Goal: Information Seeking & Learning: Learn about a topic

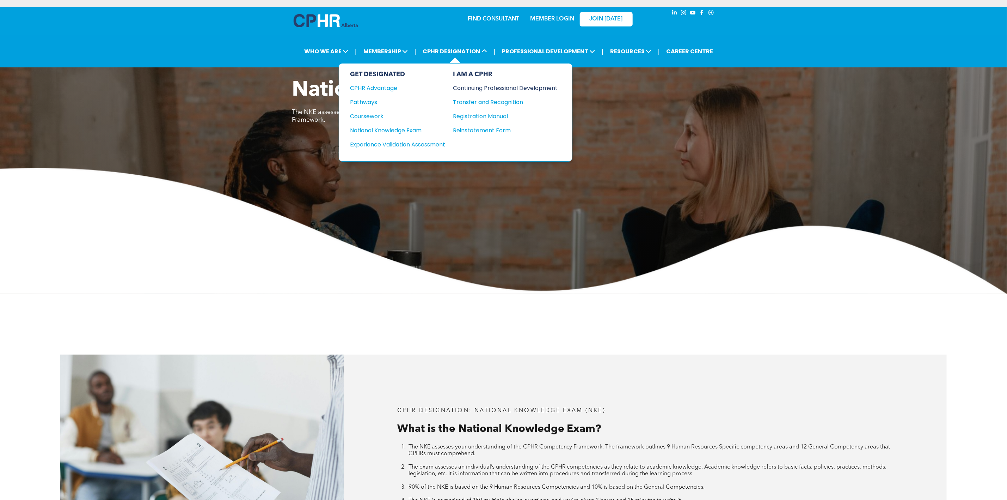
click at [502, 86] on div "Continuing Professional Development" at bounding box center [500, 88] width 94 height 9
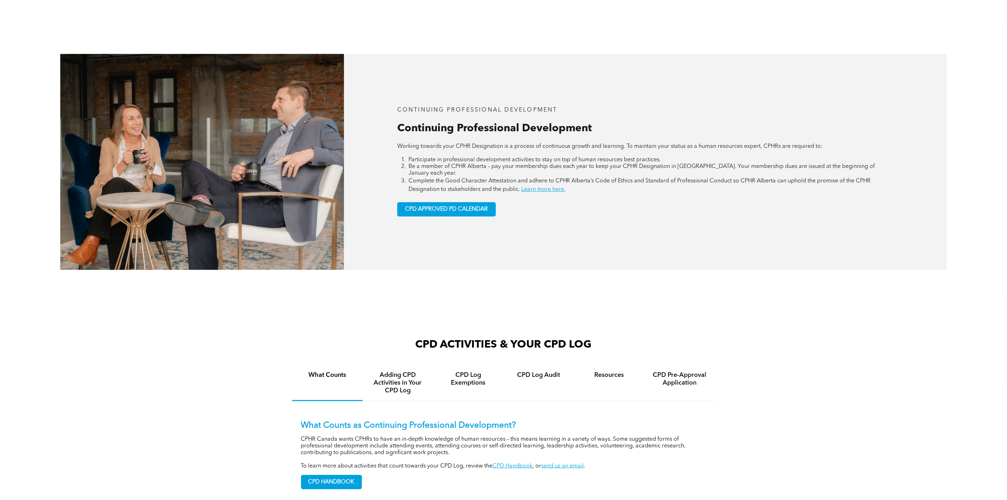
scroll to position [476, 0]
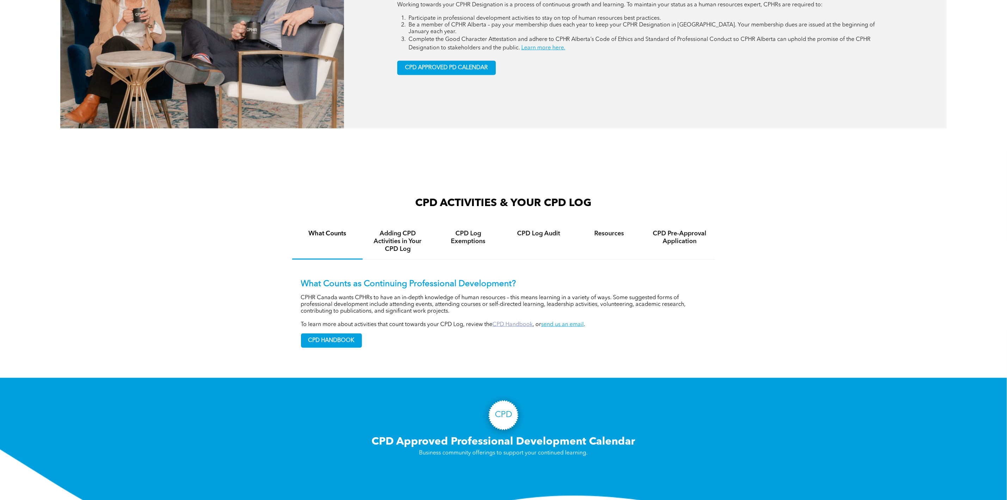
click at [503, 322] on link "CPD Handbook" at bounding box center [513, 325] width 40 height 6
click at [600, 230] on h4 "Resources" at bounding box center [610, 234] width 58 height 8
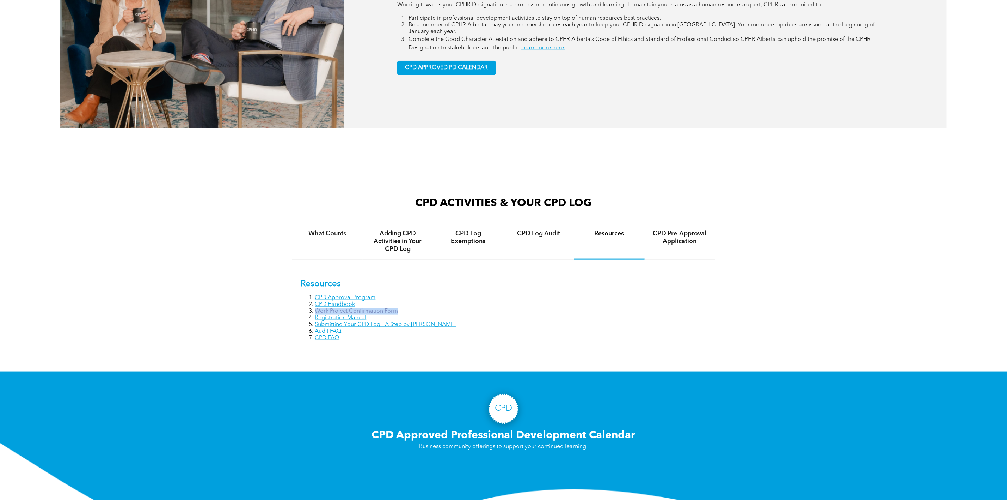
drag, startPoint x: 403, startPoint y: 305, endPoint x: 315, endPoint y: 305, distance: 88.1
click at [315, 308] on li "Work Project Confirmation Form" at bounding box center [510, 311] width 391 height 7
copy link "Work Project Confirmation Form"
click at [315, 308] on link "Work Project Confirmation Form" at bounding box center [356, 311] width 83 height 6
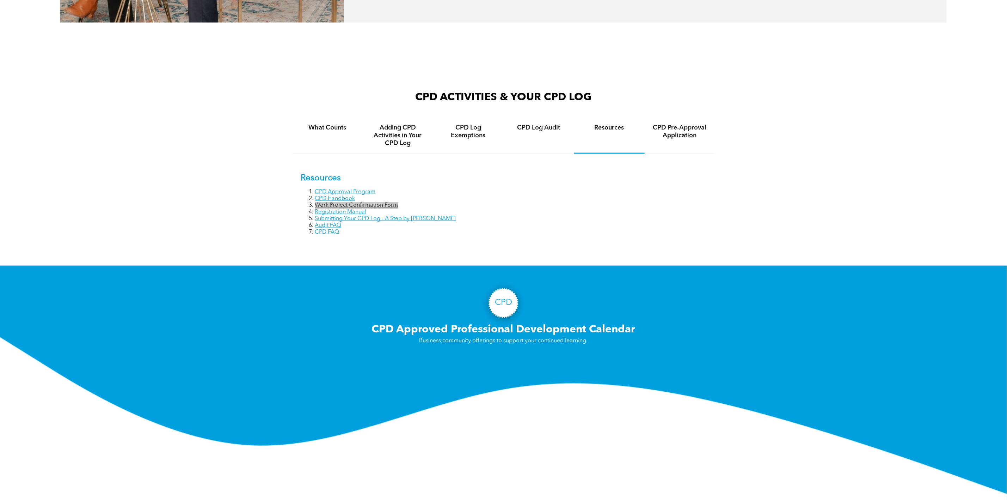
scroll to position [370, 0]
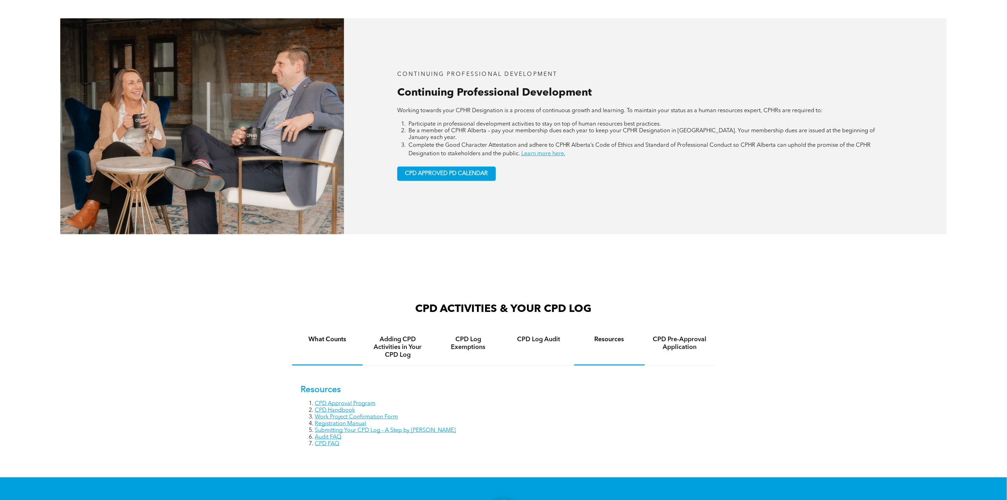
click at [328, 355] on div "What Counts" at bounding box center [327, 347] width 71 height 36
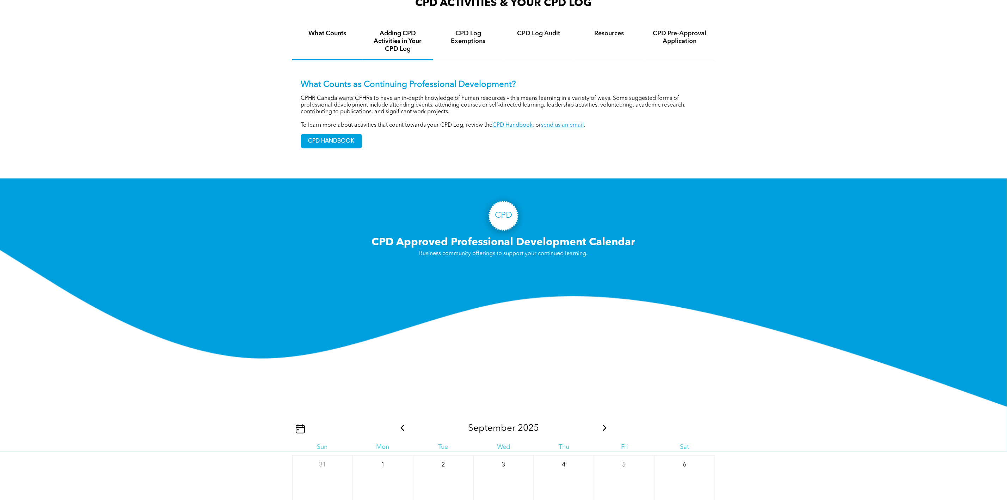
scroll to position [582, 0]
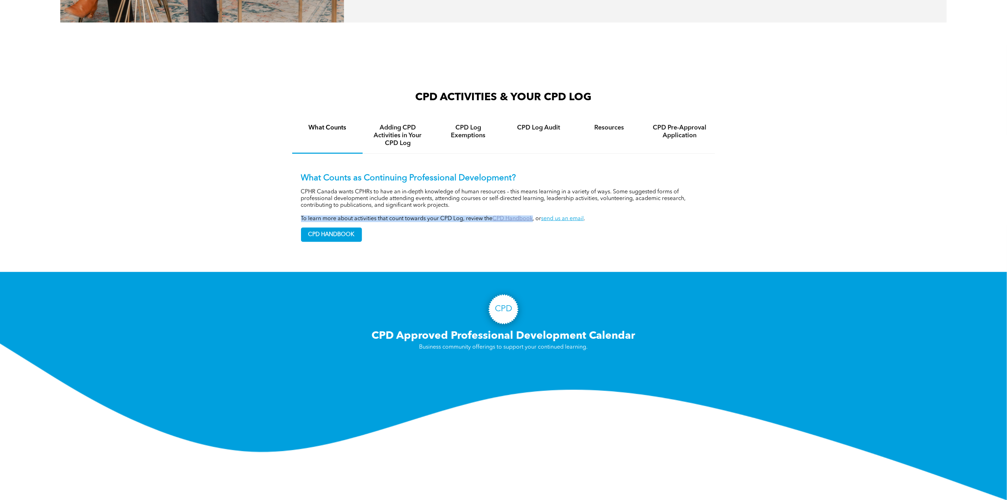
drag, startPoint x: 297, startPoint y: 212, endPoint x: 532, endPoint y: 211, distance: 235.2
click at [532, 211] on div "What Counts as Continuing Professional Development? CPHR Canada wants CPHRs to …" at bounding box center [503, 202] width 423 height 97
copy p "To learn more about activities that count towards your CPD Log, review the CPD …"
click at [513, 216] on link "CPD Handbook" at bounding box center [513, 219] width 40 height 6
